Goal: Task Accomplishment & Management: Manage account settings

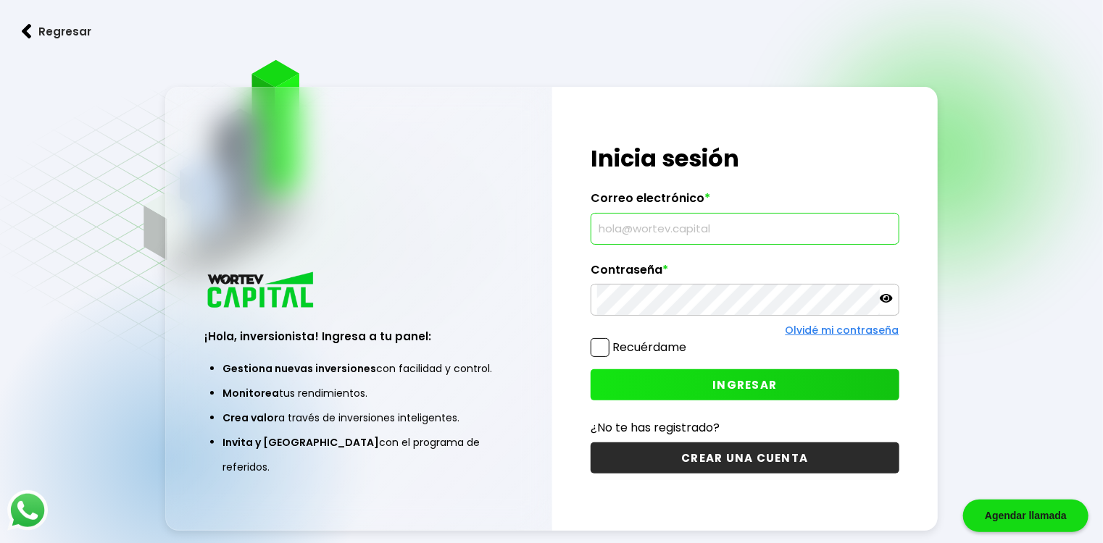
click at [648, 226] on input "text" at bounding box center [744, 229] width 295 height 30
type input "[EMAIL_ADDRESS][DOMAIN_NAME]"
click at [675, 391] on button "INGRESAR" at bounding box center [744, 384] width 308 height 31
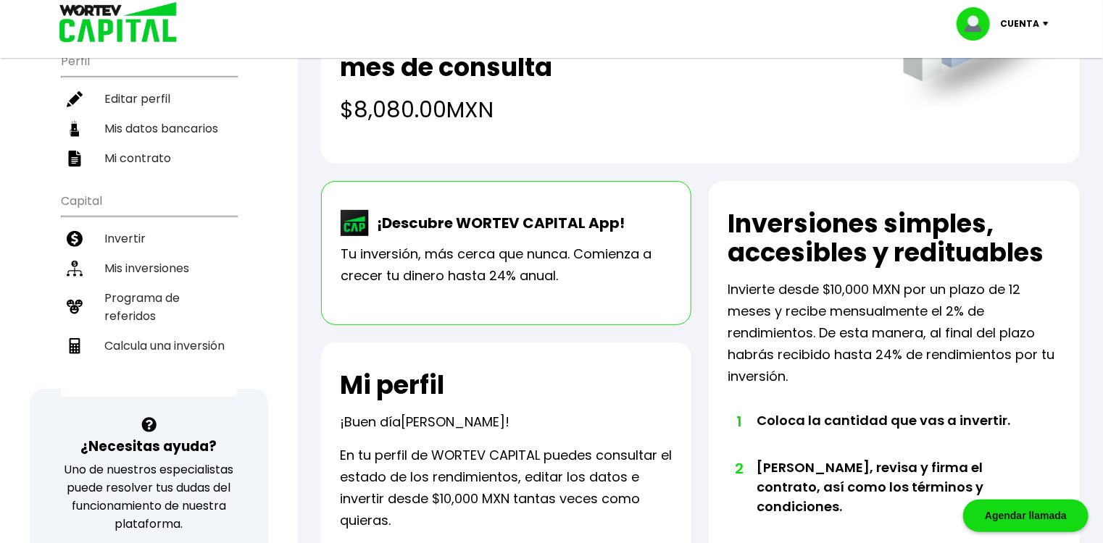
scroll to position [116, 0]
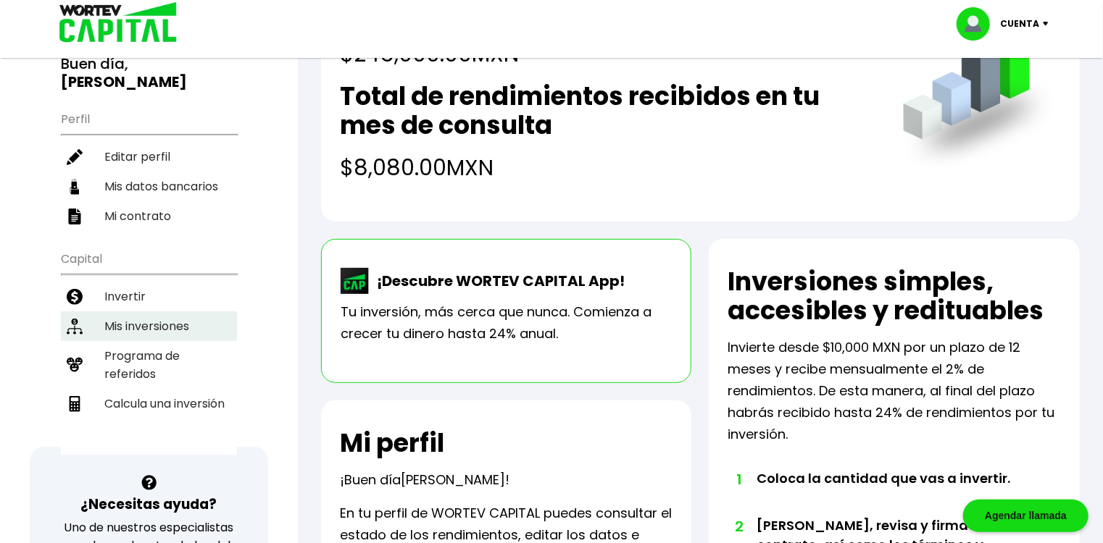
click at [165, 325] on li "Mis inversiones" at bounding box center [149, 327] width 176 height 30
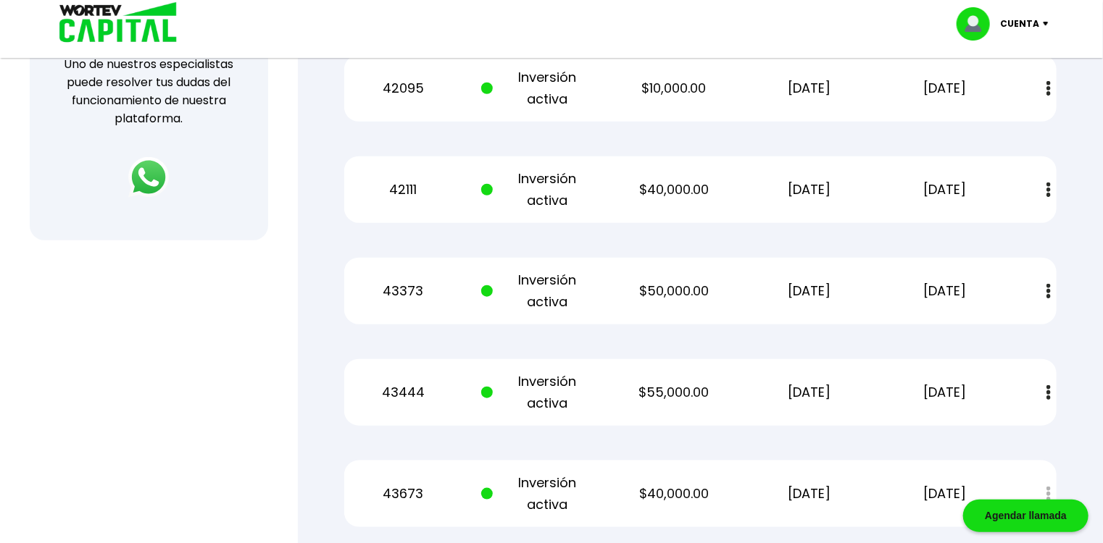
scroll to position [695, 0]
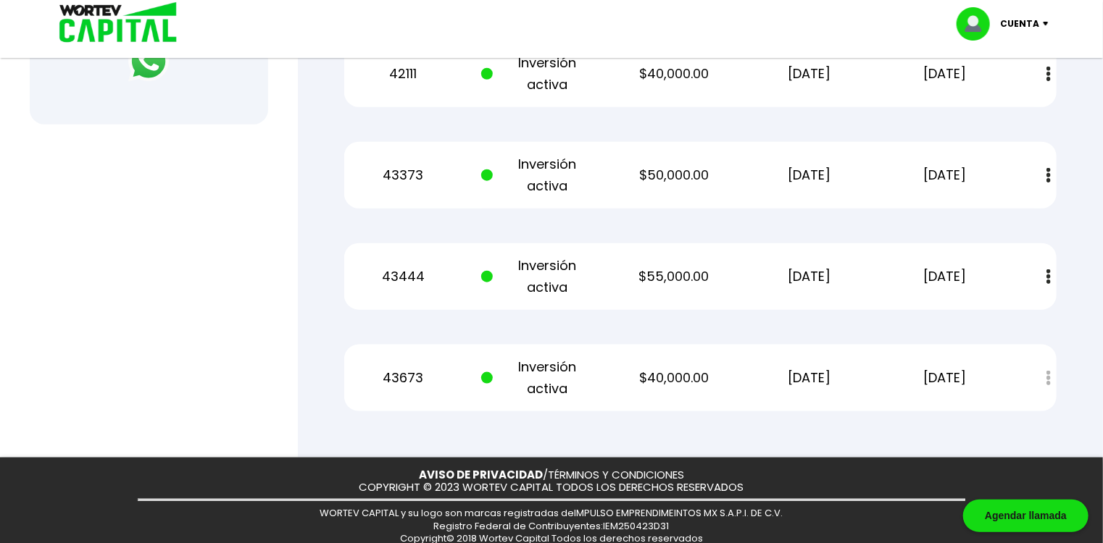
click at [1046, 172] on img at bounding box center [1048, 175] width 4 height 15
click at [991, 145] on div "43373 Inversión activa $50,000.00 [DATE] [DATE] Estado de cuenta" at bounding box center [700, 175] width 712 height 67
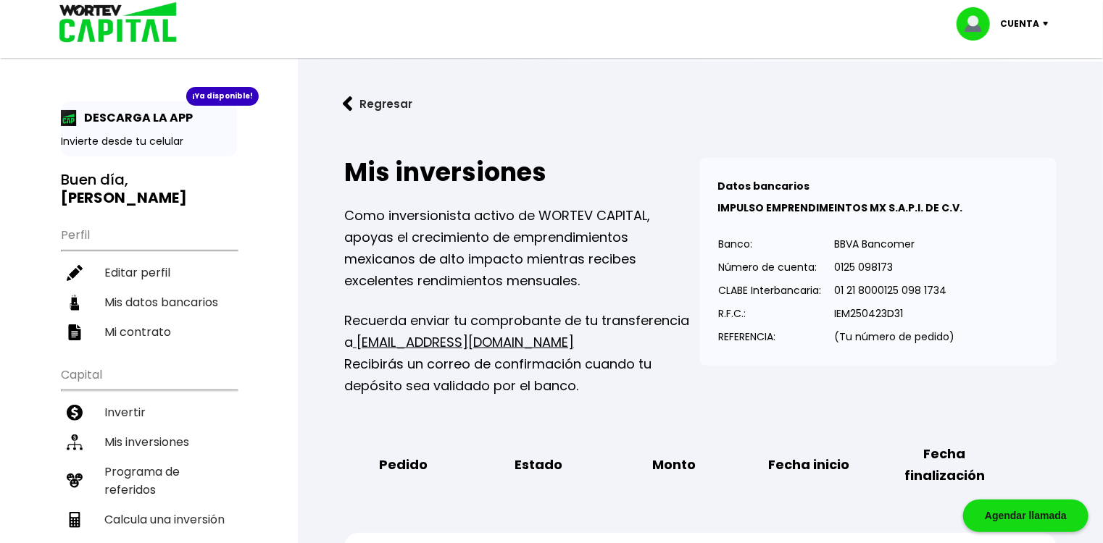
scroll to position [232, 0]
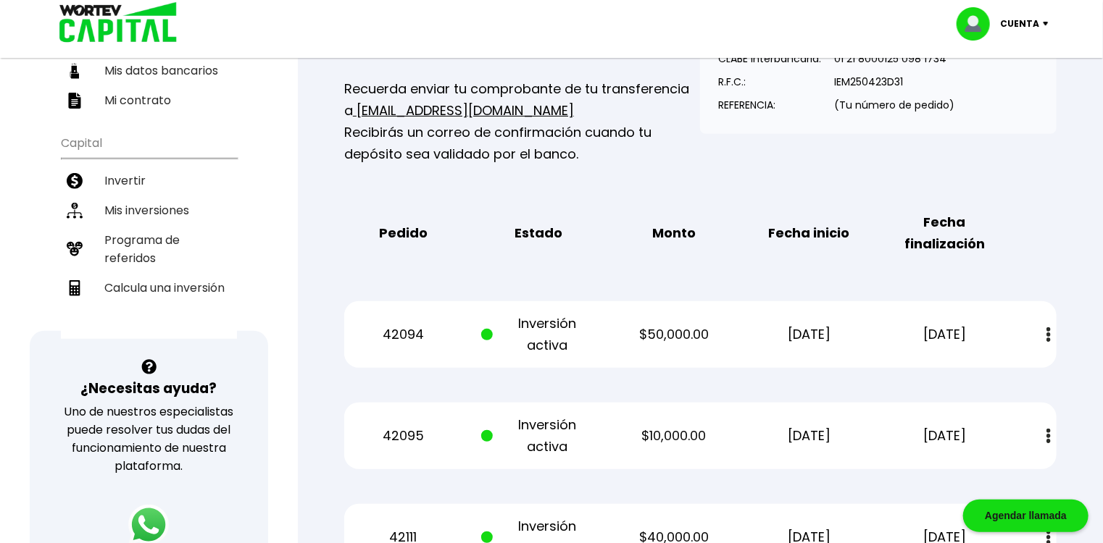
click at [1046, 22] on img at bounding box center [1049, 24] width 20 height 4
click at [1007, 93] on li "Cerrar sesión" at bounding box center [1004, 97] width 116 height 30
